Goal: Transaction & Acquisition: Purchase product/service

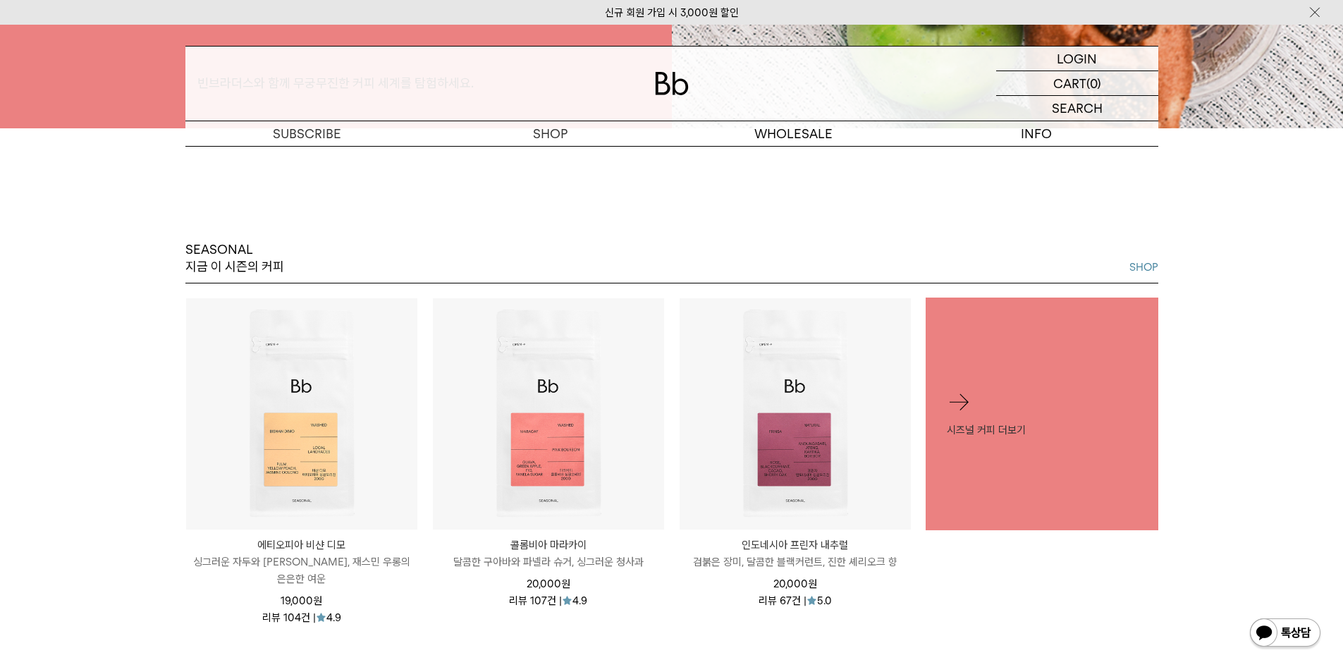
scroll to position [634, 0]
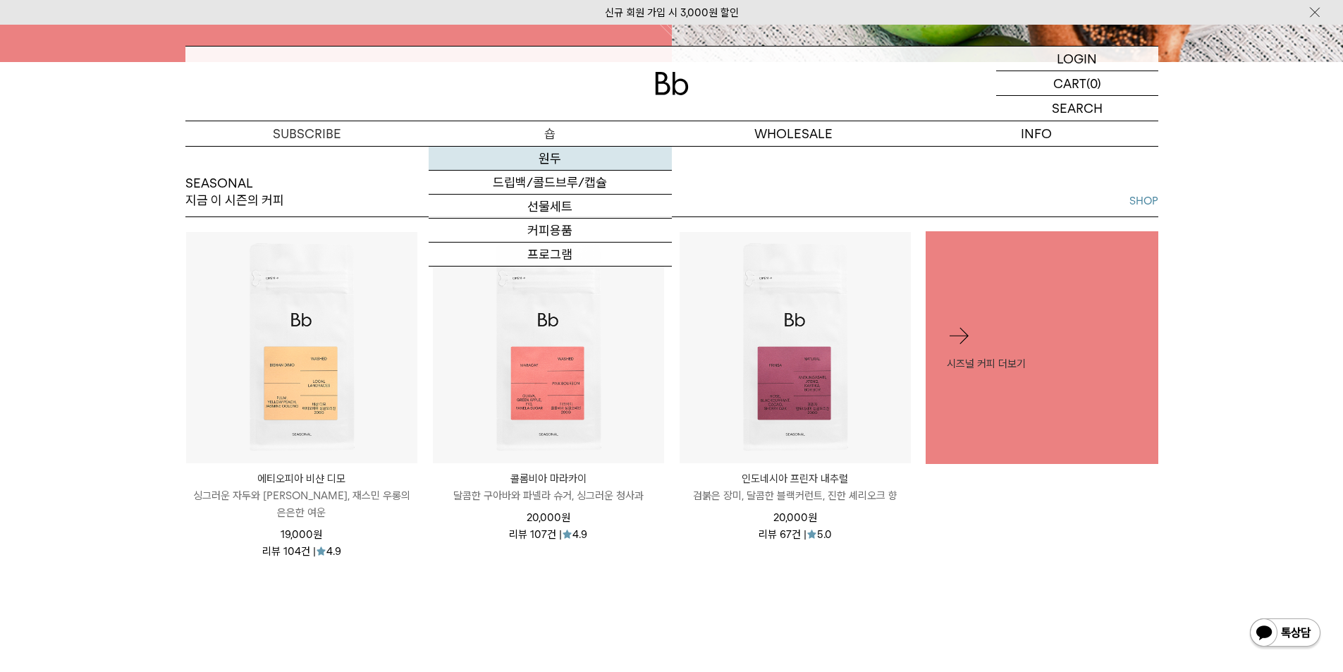
click at [524, 154] on link "원두" at bounding box center [550, 159] width 243 height 24
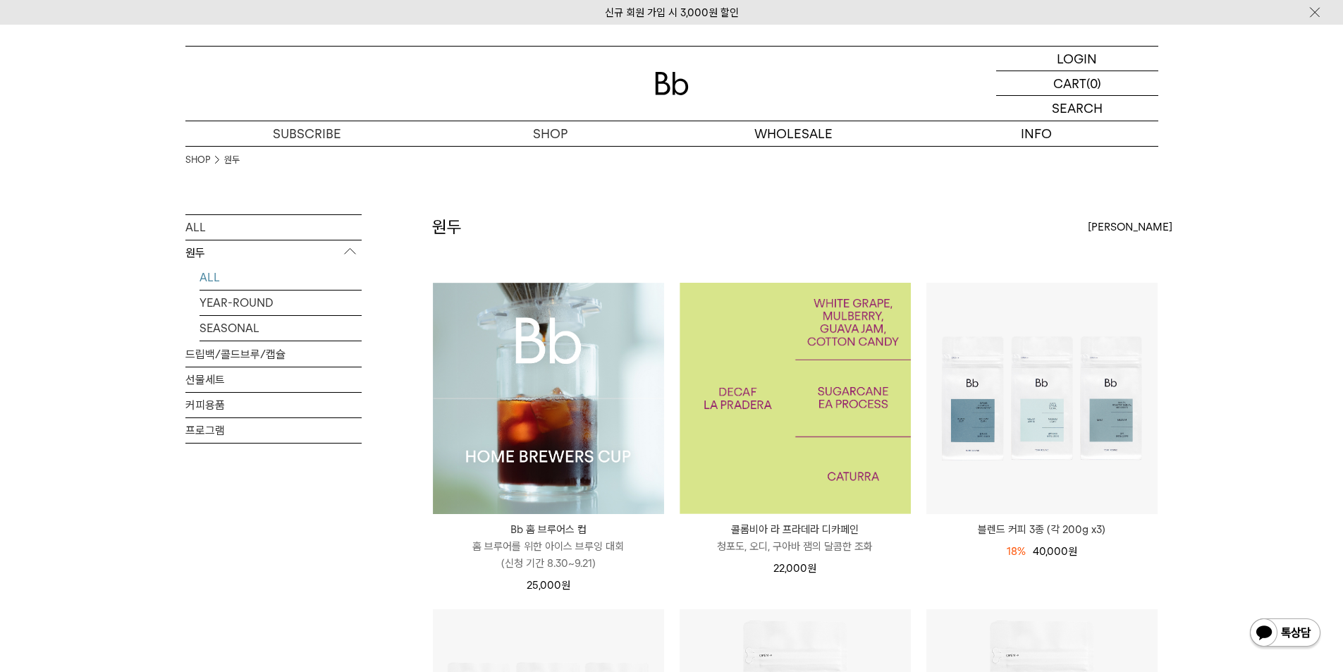
click at [790, 448] on img at bounding box center [794, 398] width 231 height 231
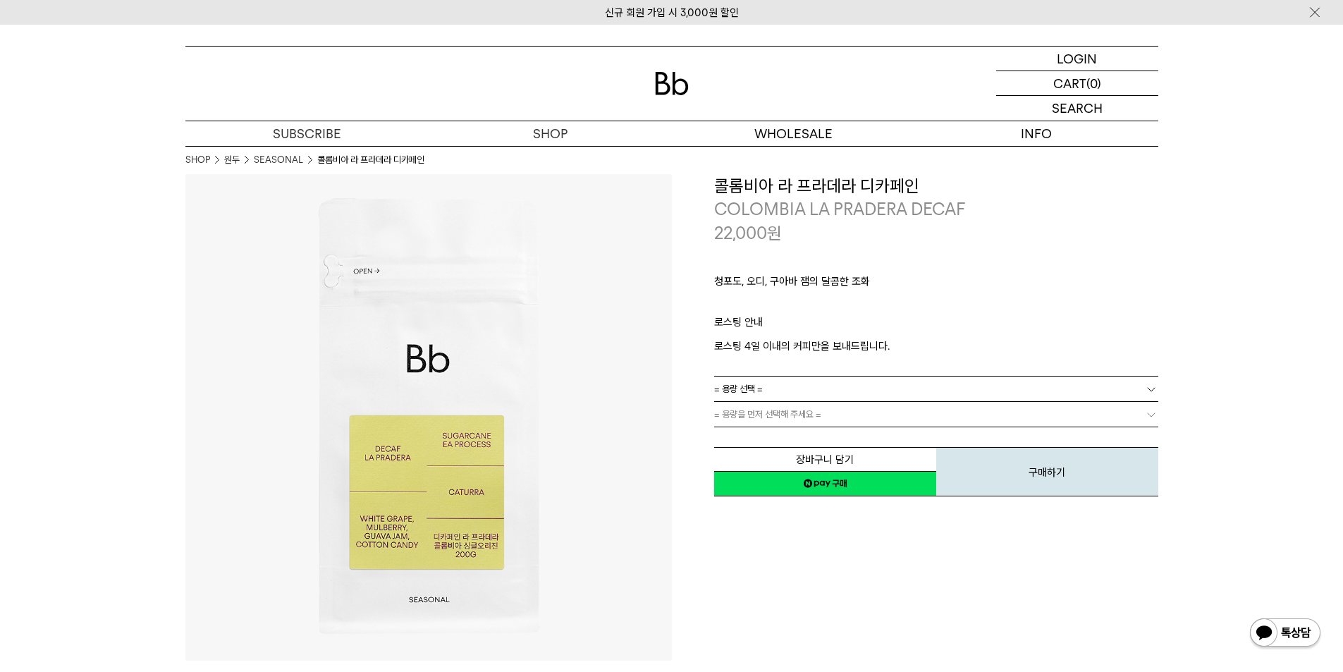
click at [1126, 324] on p "로스팅 안내" at bounding box center [936, 326] width 444 height 24
